Goal: Task Accomplishment & Management: Use online tool/utility

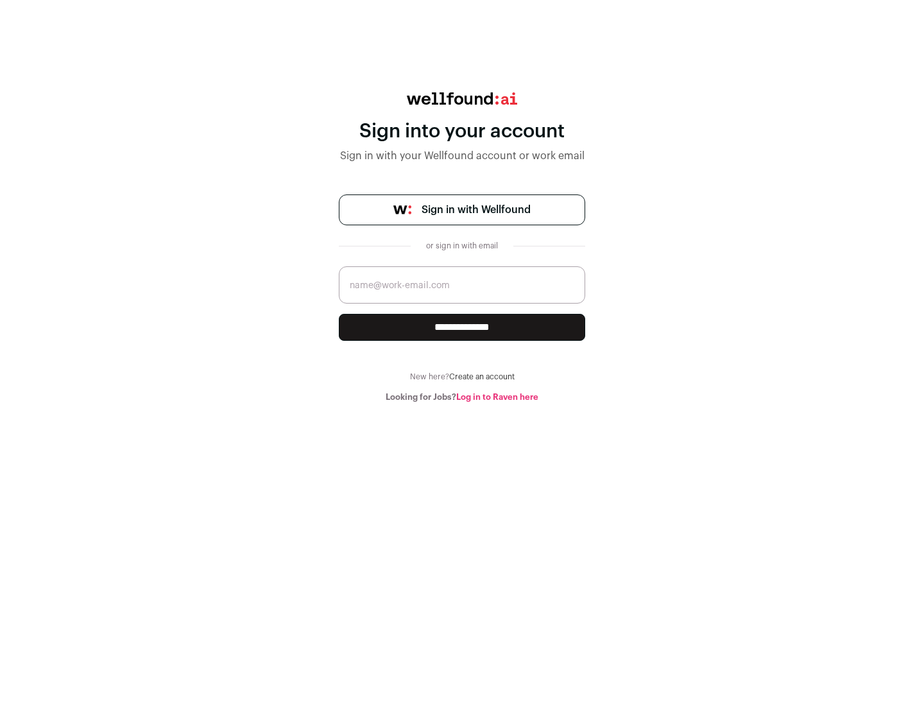
click at [475, 210] on span "Sign in with Wellfound" at bounding box center [476, 209] width 109 height 15
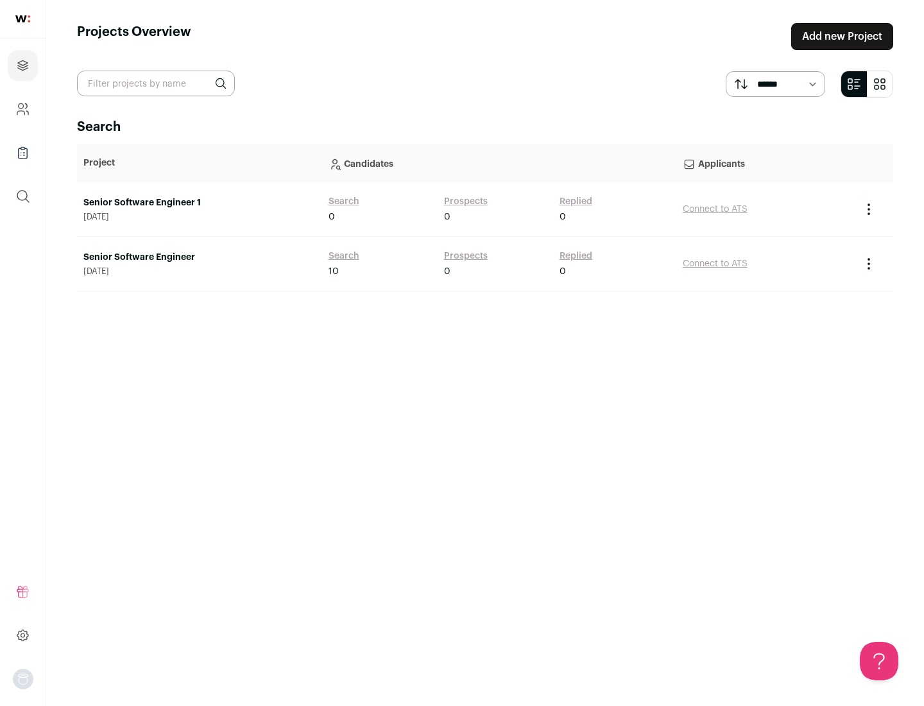
click at [199, 257] on link "Senior Software Engineer" at bounding box center [199, 257] width 232 height 13
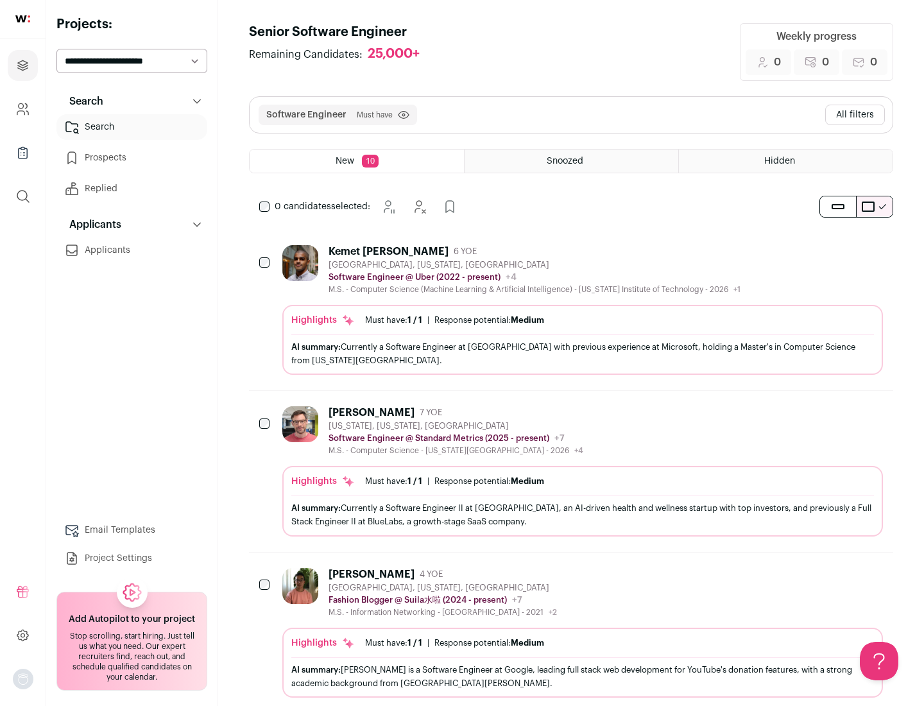
click at [571, 310] on div "Highlights Must have: 1 / 1 How many must haves have been fulfilled? | Response…" at bounding box center [582, 340] width 600 height 70
